Goal: Transaction & Acquisition: Purchase product/service

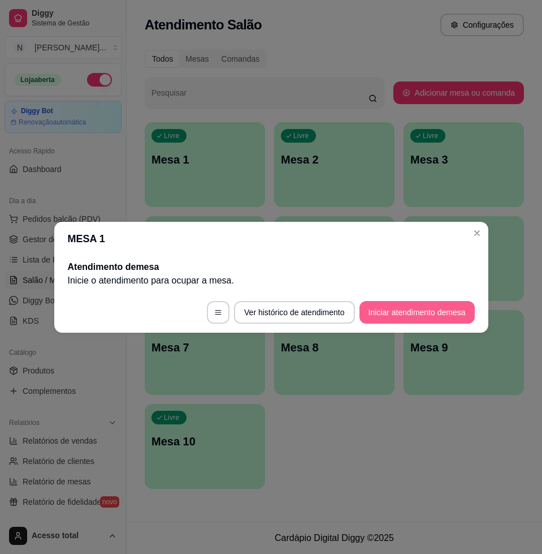
click at [399, 318] on button "Iniciar atendimento de mesa" at bounding box center [417, 312] width 115 height 23
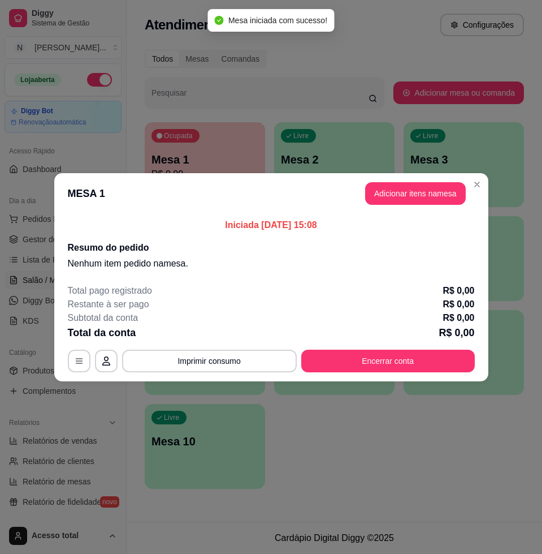
click at [414, 178] on header "MESA 1 Adicionar itens na mesa" at bounding box center [271, 193] width 434 height 41
click at [407, 194] on button "Adicionar itens na mesa" at bounding box center [415, 193] width 101 height 23
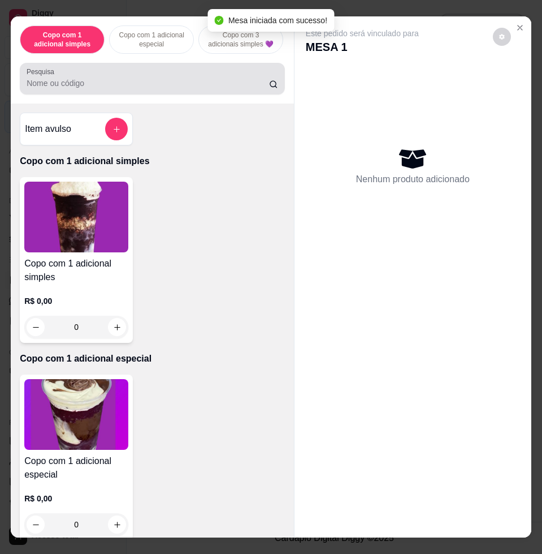
click at [71, 94] on div "Pesquisa" at bounding box center [152, 79] width 265 height 32
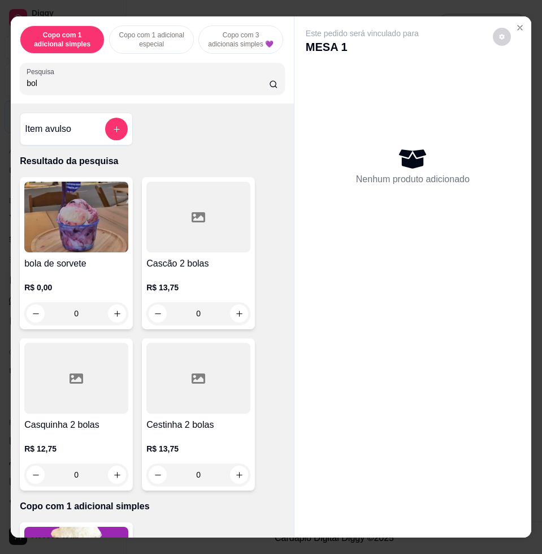
type input "bol"
click at [41, 240] on img at bounding box center [76, 217] width 104 height 71
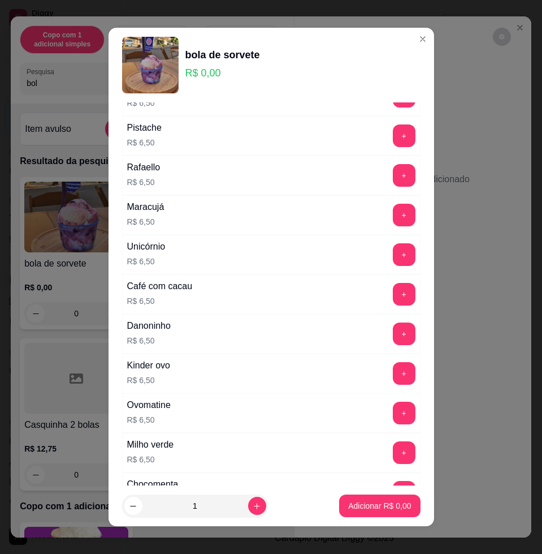
scroll to position [636, 0]
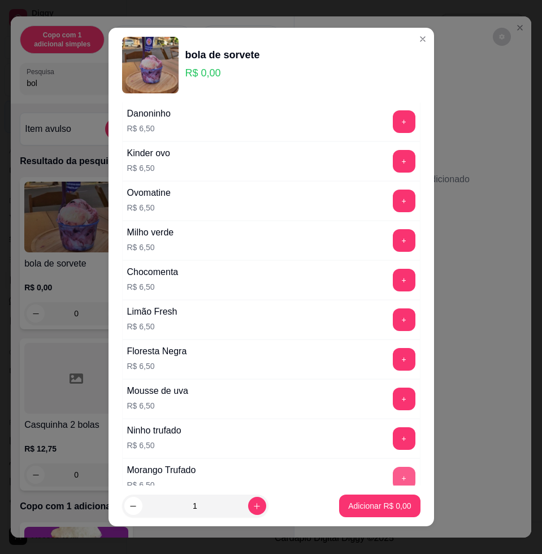
click at [393, 470] on button "+" at bounding box center [404, 478] width 23 height 23
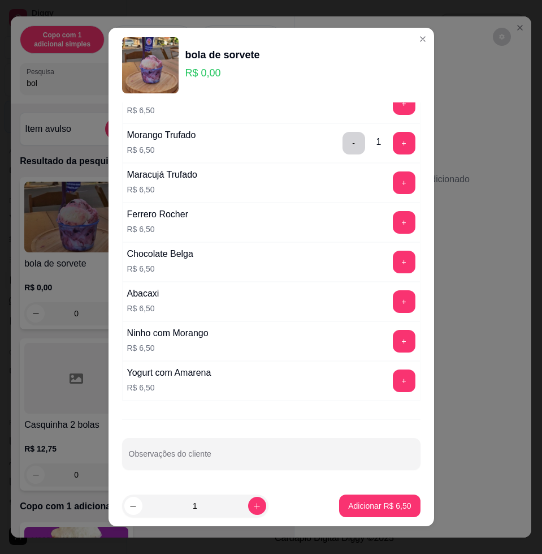
scroll to position [8, 0]
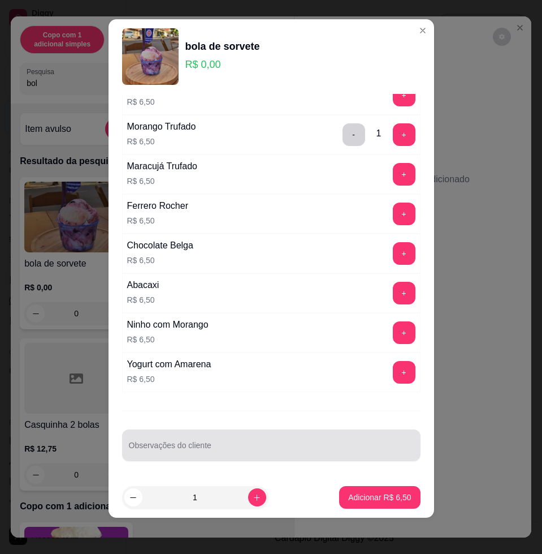
click at [342, 437] on div at bounding box center [271, 445] width 285 height 23
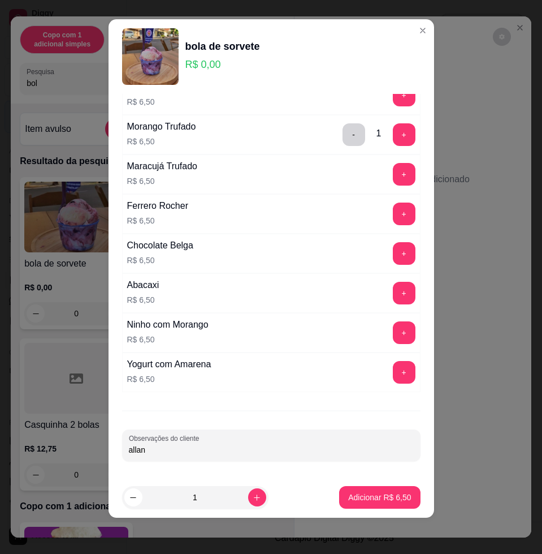
type input "allan"
click at [365, 486] on button "Adicionar R$ 6,50" at bounding box center [380, 497] width 79 height 22
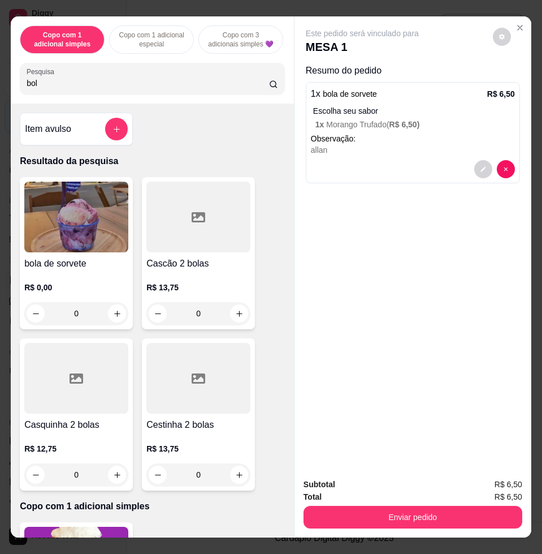
click at [372, 506] on button "Enviar pedido" at bounding box center [413, 517] width 219 height 23
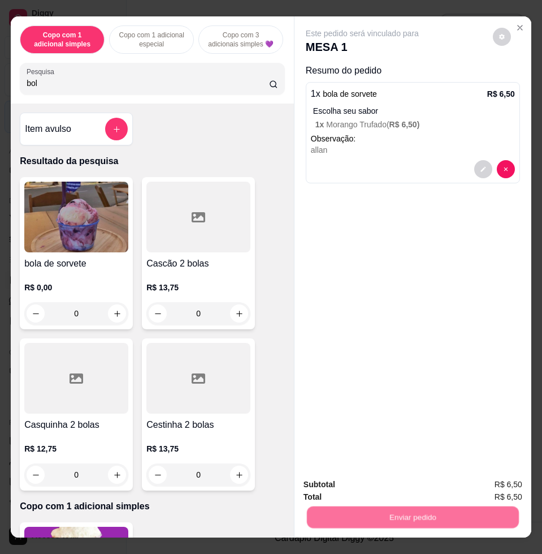
click at [359, 488] on button "Não registrar e enviar pedido" at bounding box center [375, 483] width 118 height 21
